Goal: Task Accomplishment & Management: Complete application form

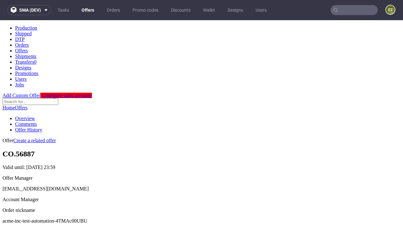
scroll to position [62, 0]
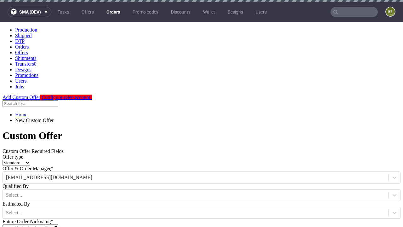
type input "acme-inc-test-automation-4TMAc00UBU"
type input "2025-09-26"
type input "e2e-user-EHzwk6CGR6@test.com"
select select "gb"
type input "e2e-user-EHzwk6CGR6@test.com"
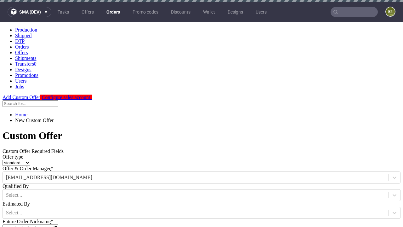
scroll to position [2, 0]
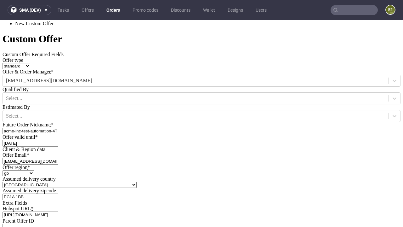
type input "[URL][DOMAIN_NAME]"
type input "Please wait..."
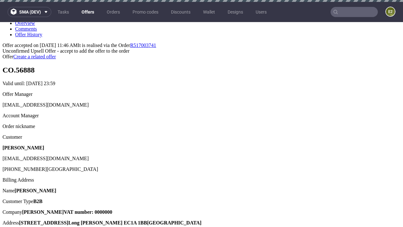
scroll to position [2, 0]
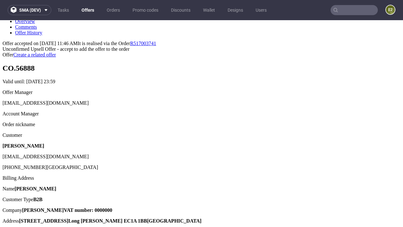
type input "In progress..."
